Goal: Use online tool/utility: Utilize a website feature to perform a specific function

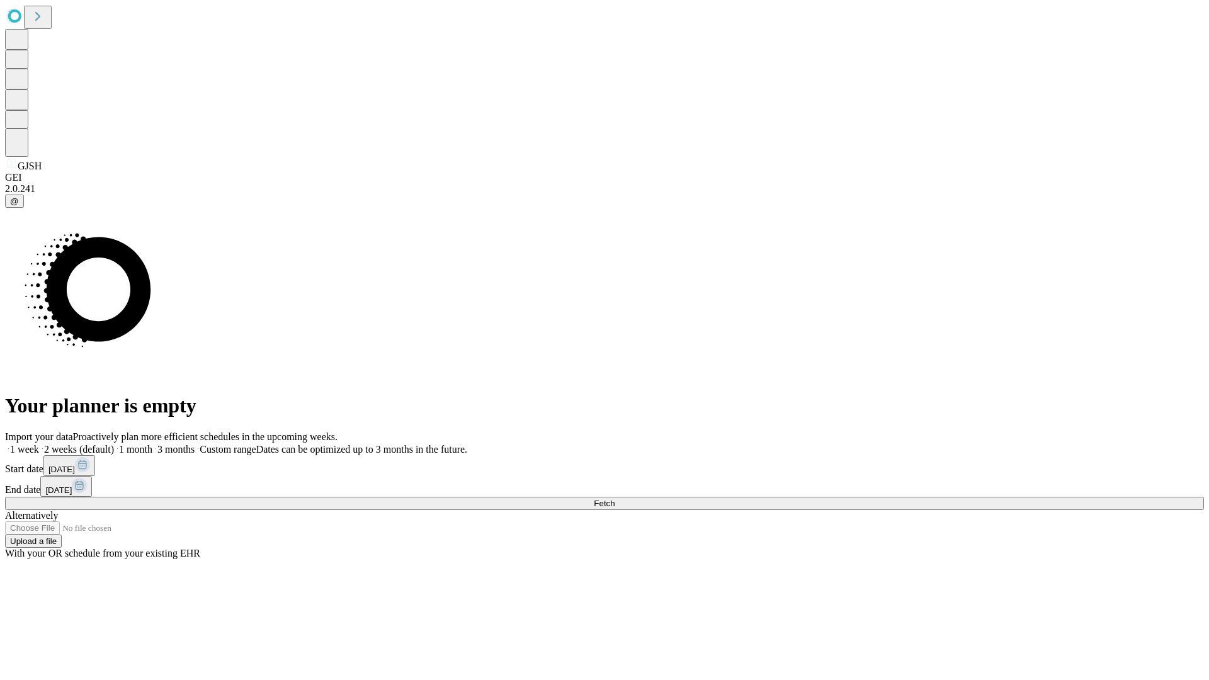
click at [614, 499] on span "Fetch" at bounding box center [604, 503] width 21 height 9
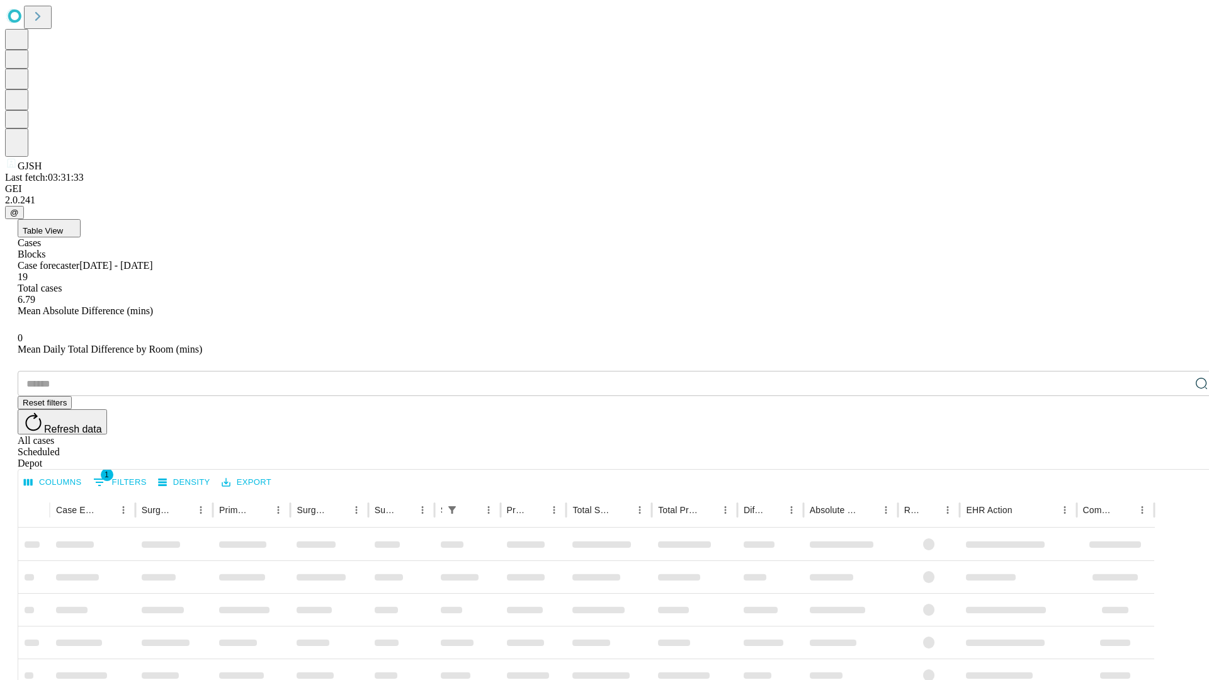
click at [63, 226] on span "Table View" at bounding box center [43, 230] width 40 height 9
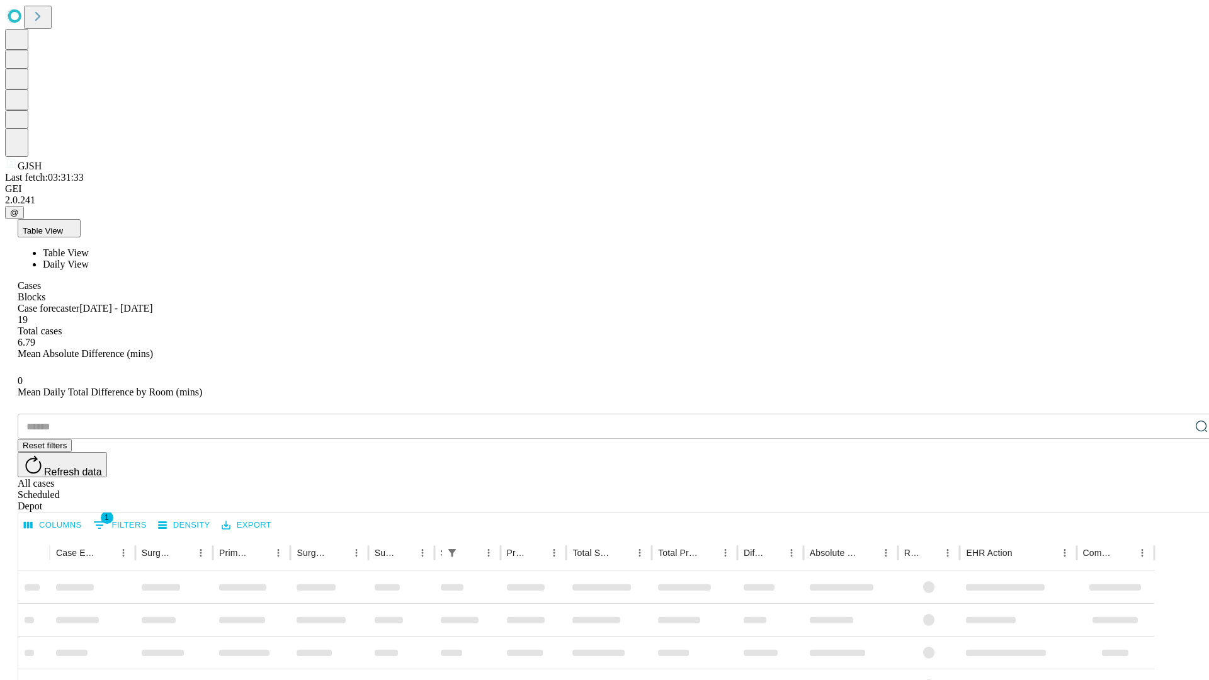
click at [89, 259] on span "Daily View" at bounding box center [66, 264] width 46 height 11
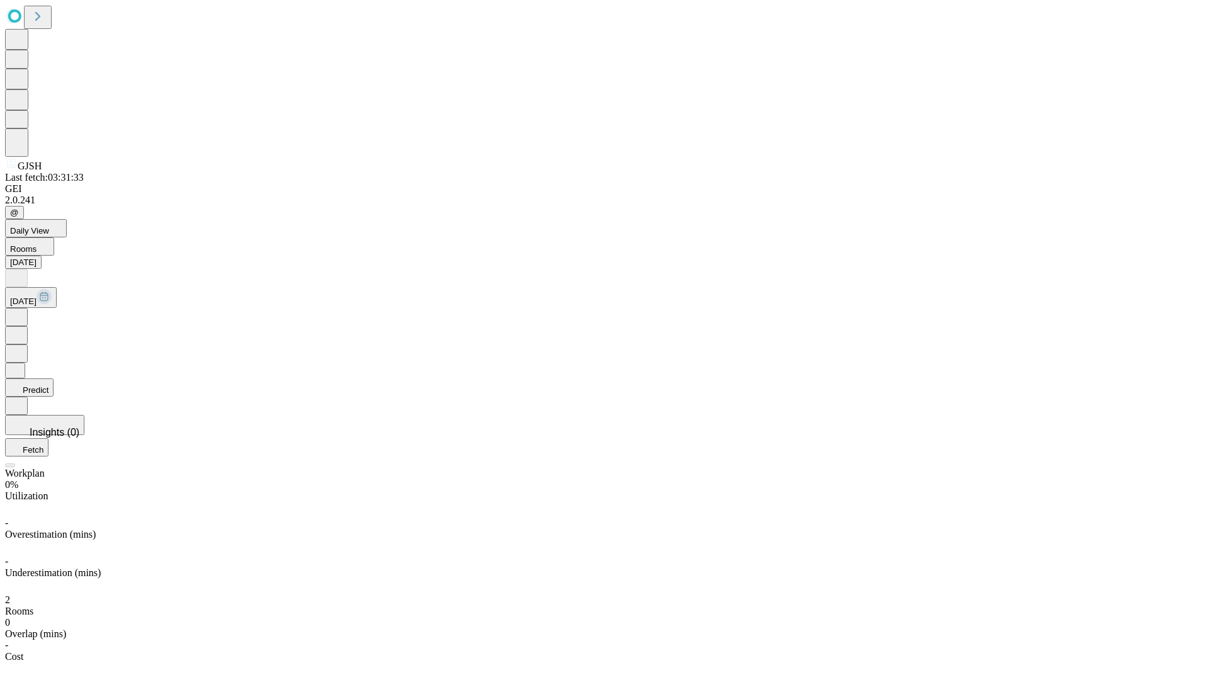
click at [54, 378] on button "Predict" at bounding box center [29, 387] width 48 height 18
